Goal: Information Seeking & Learning: Learn about a topic

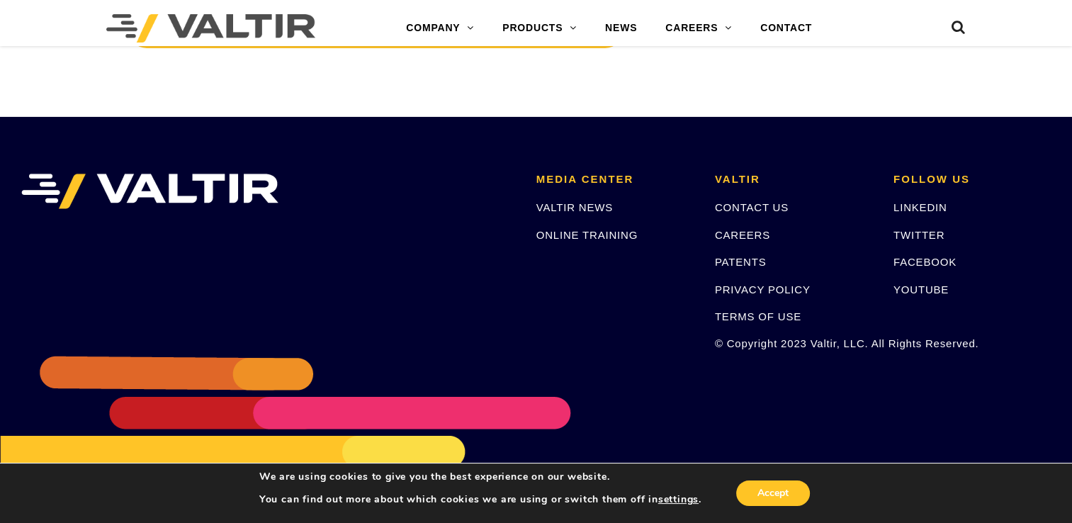
scroll to position [4858, 0]
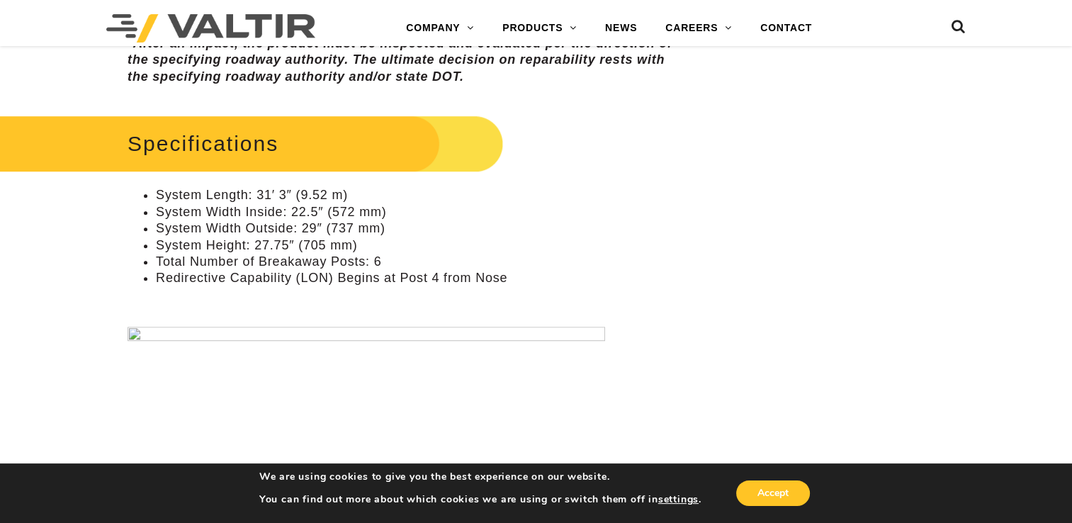
scroll to position [992, 0]
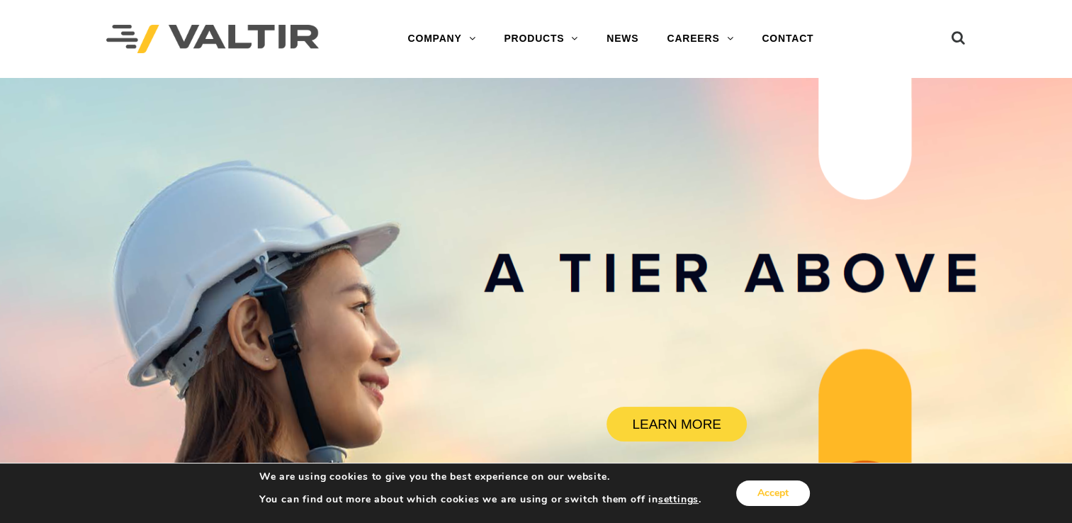
click at [770, 490] on button "Accept" at bounding box center [773, 494] width 74 height 26
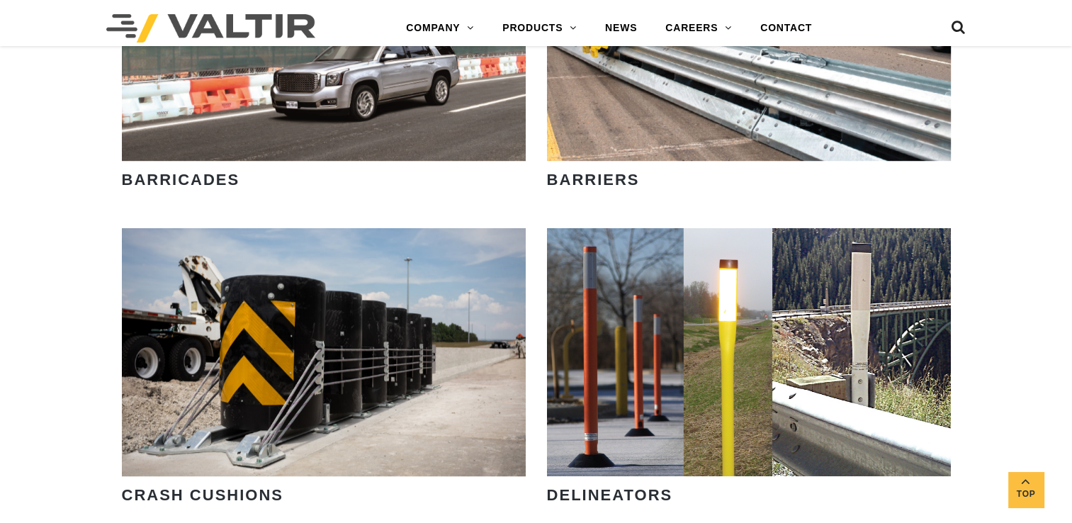
scroll to position [992, 0]
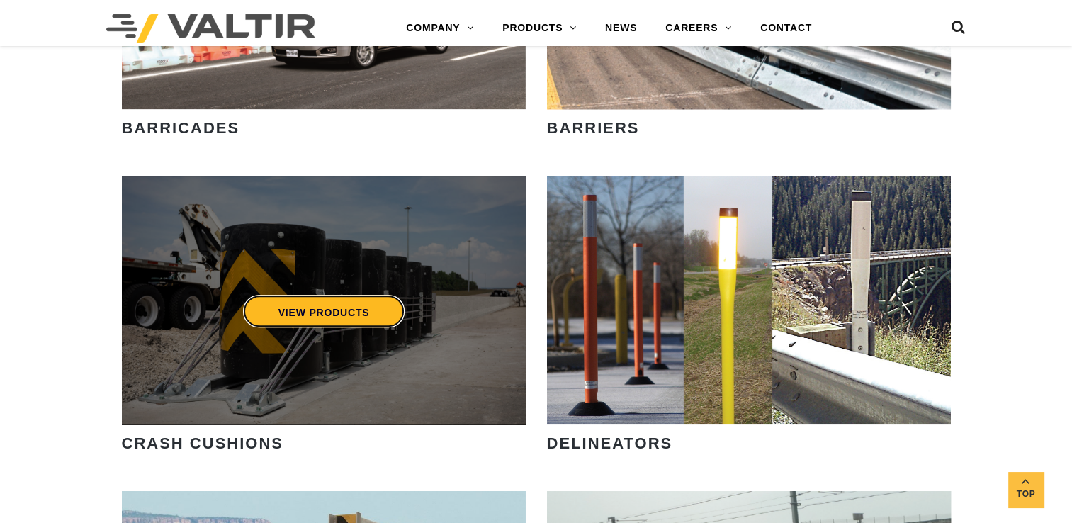
click at [376, 315] on link "VIEW PRODUCTS" at bounding box center [323, 311] width 162 height 33
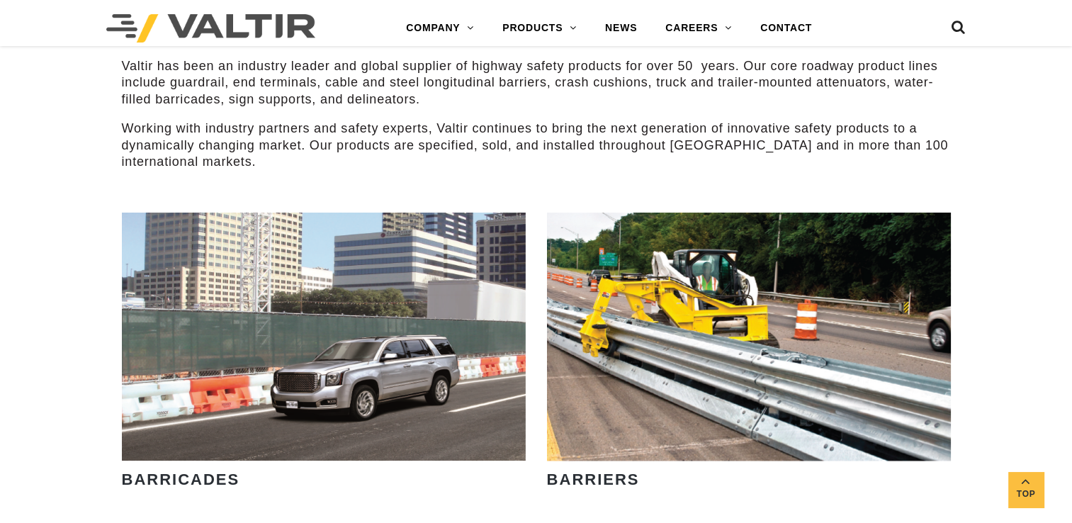
scroll to position [638, 0]
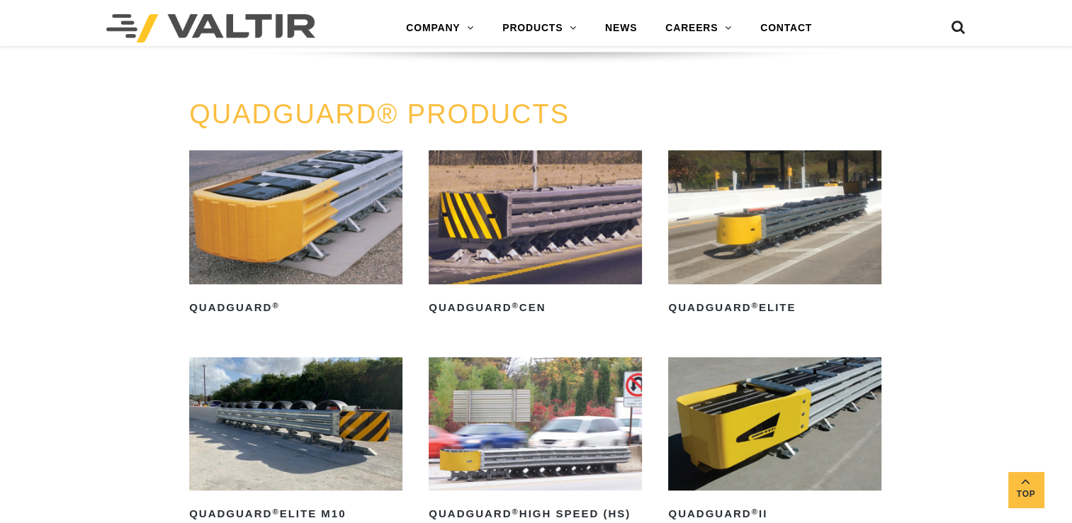
scroll to position [851, 0]
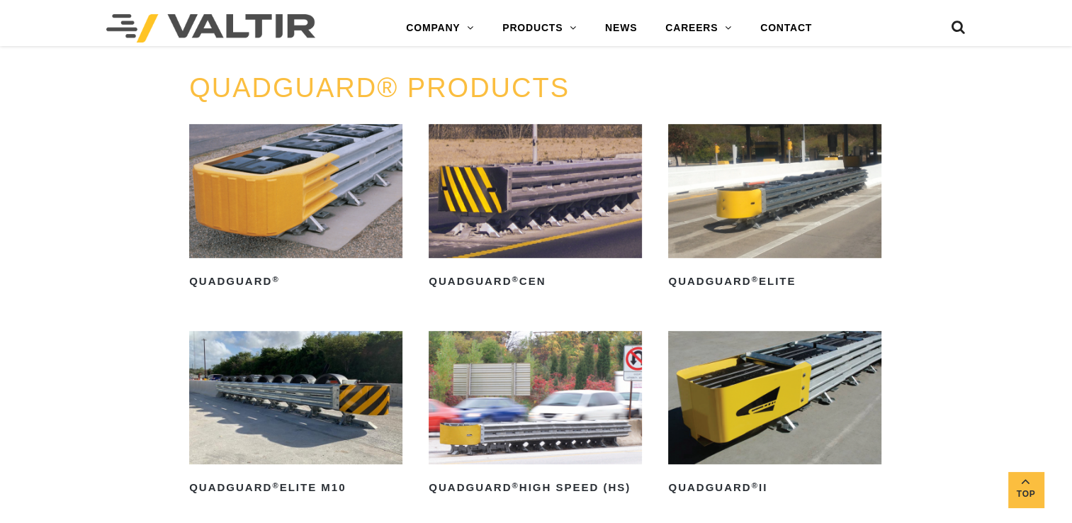
click at [768, 203] on img at bounding box center [774, 190] width 213 height 133
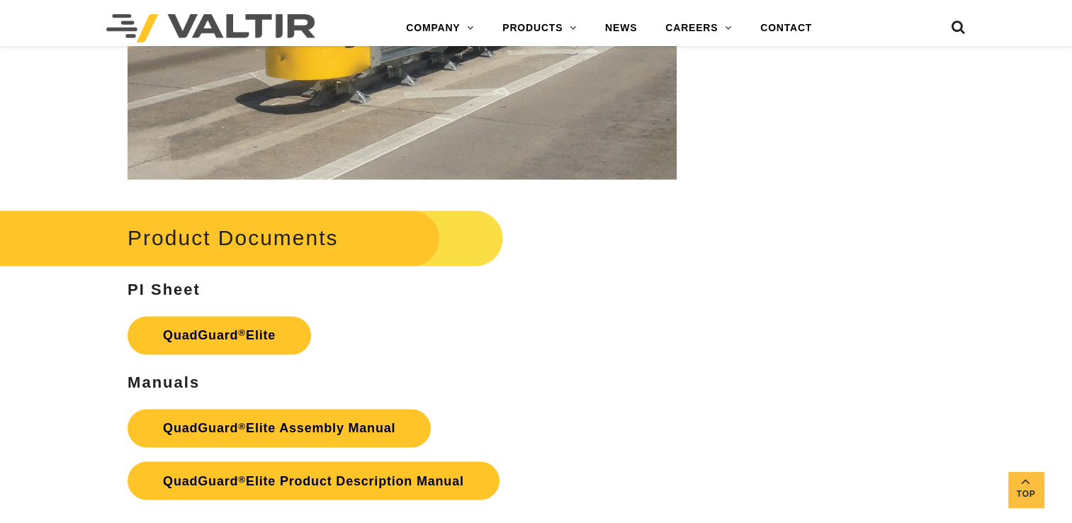
scroll to position [2268, 0]
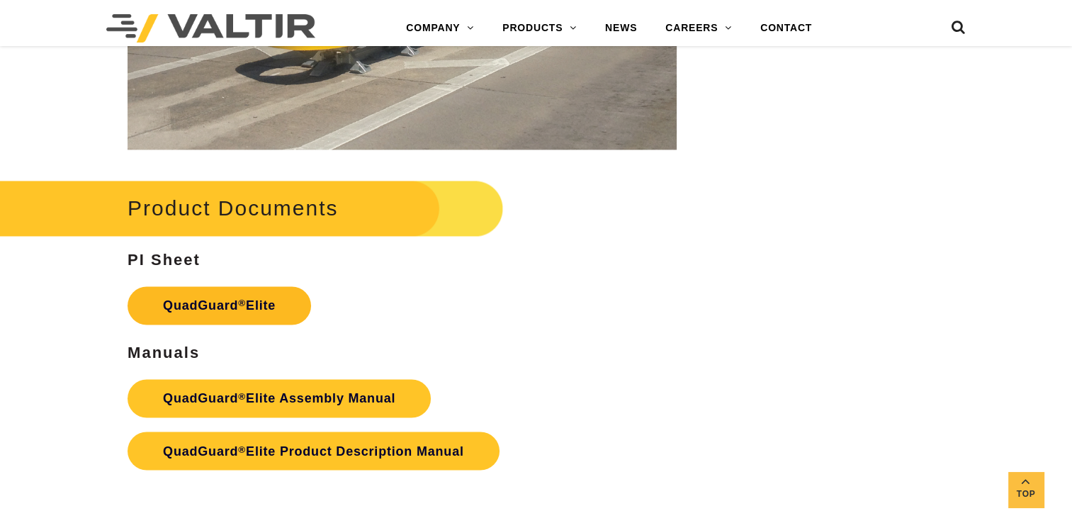
click at [213, 300] on link "QuadGuard ® Elite" at bounding box center [220, 305] width 184 height 38
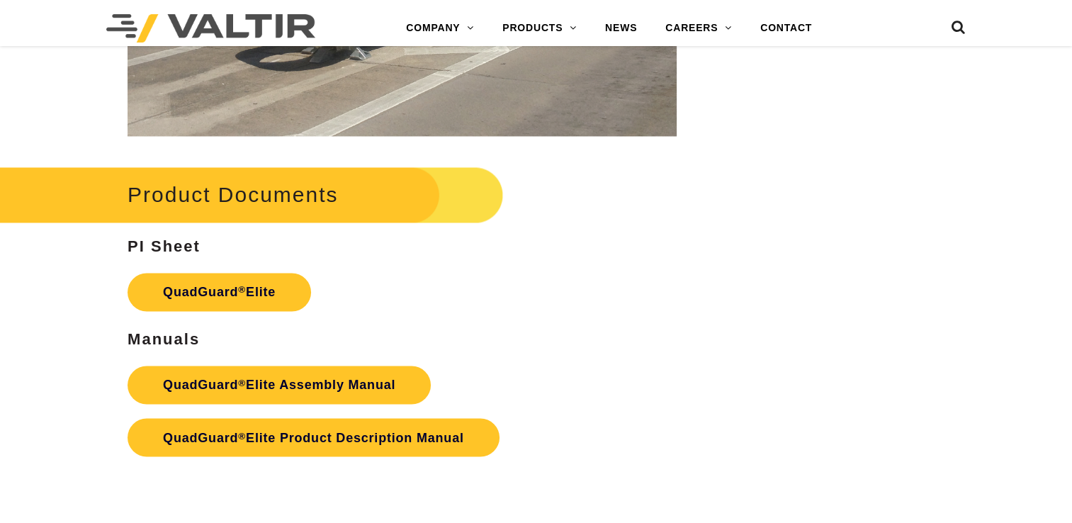
scroll to position [2268, 0]
